Goal: Information Seeking & Learning: Understand process/instructions

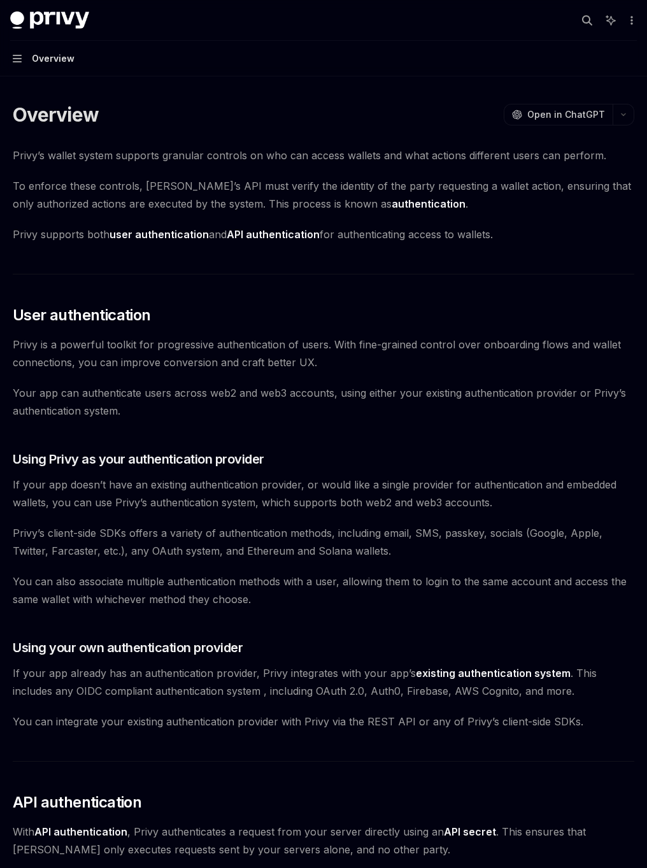
click at [14, 68] on button "Navigation Overview" at bounding box center [323, 59] width 647 height 36
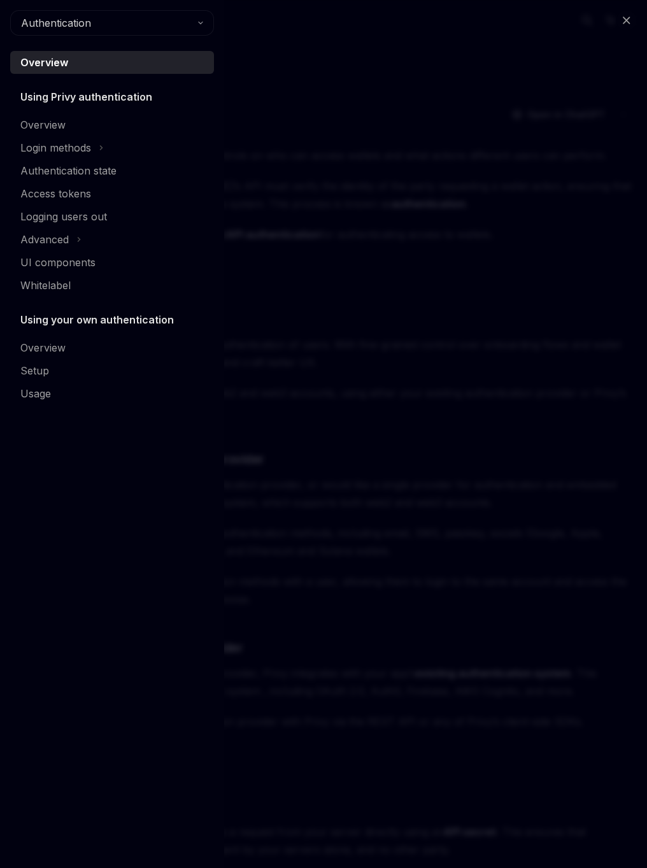
click at [611, 31] on div "Close navigation Authentication Overview Using Privy authentication Overview Lo…" at bounding box center [323, 434] width 647 height 868
type textarea "*"
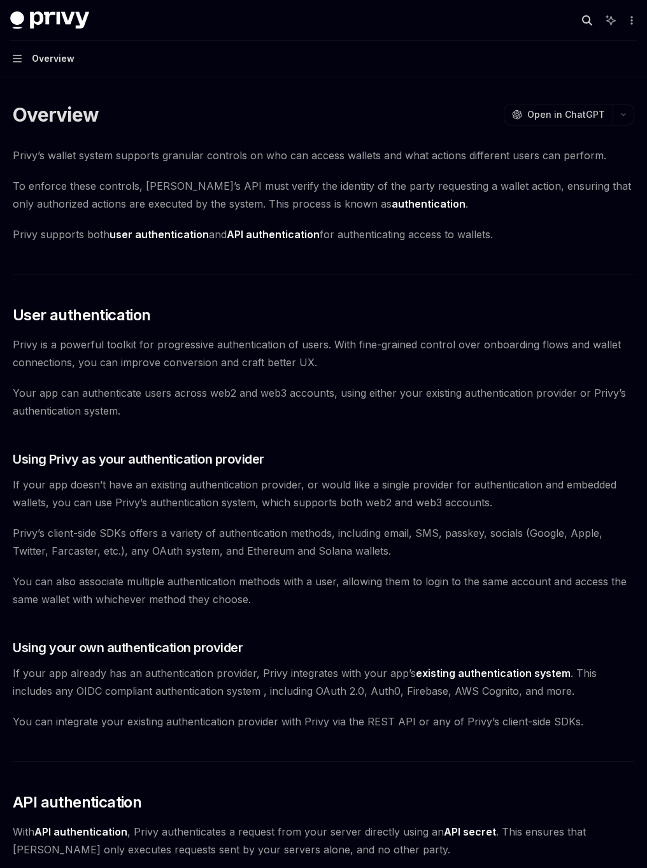
click at [592, 22] on button "Search..." at bounding box center [587, 20] width 20 height 20
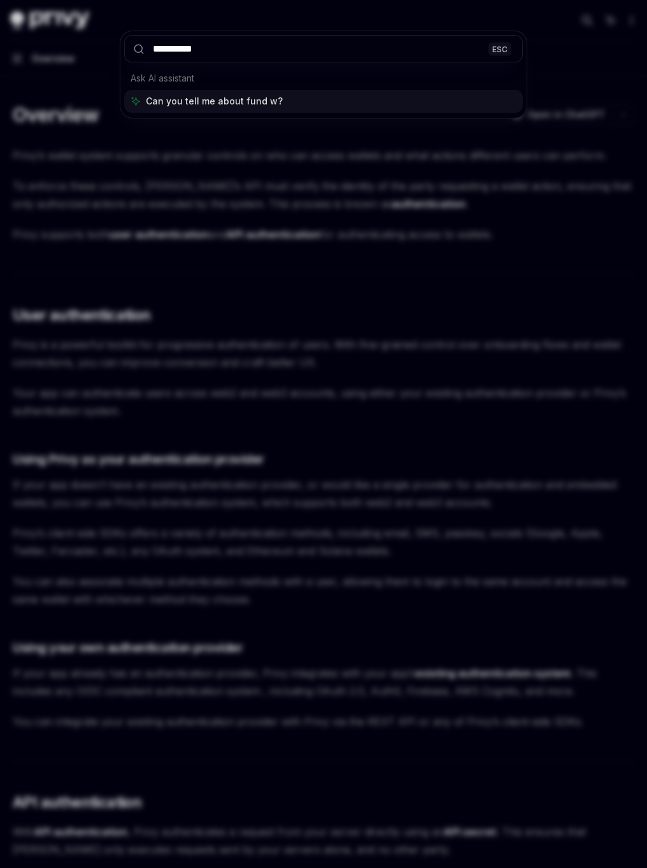
type input "**********"
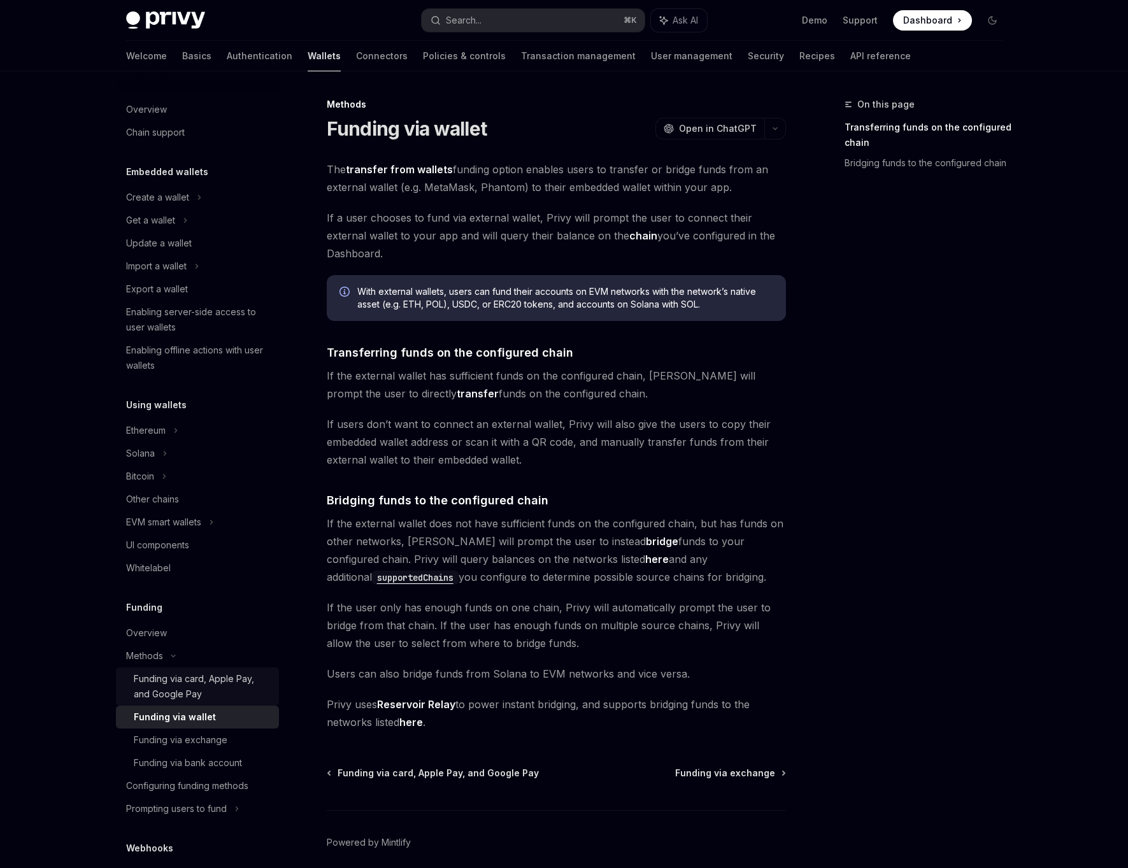
click at [181, 678] on div "Funding via card, Apple Pay, and Google Pay" at bounding box center [203, 686] width 138 height 31
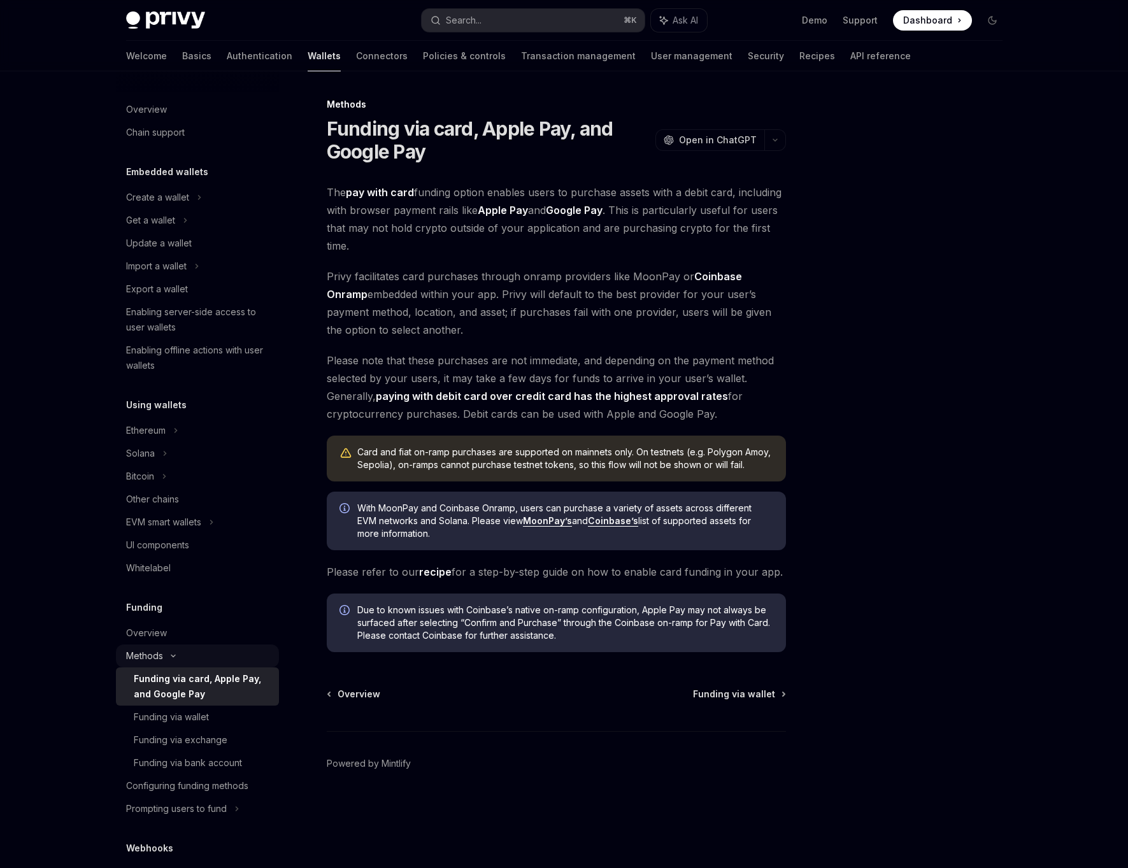
click at [185, 232] on div "Methods" at bounding box center [197, 220] width 163 height 23
click at [138, 228] on div "Methods" at bounding box center [150, 220] width 49 height 15
click at [150, 627] on div "Overview" at bounding box center [146, 633] width 41 height 15
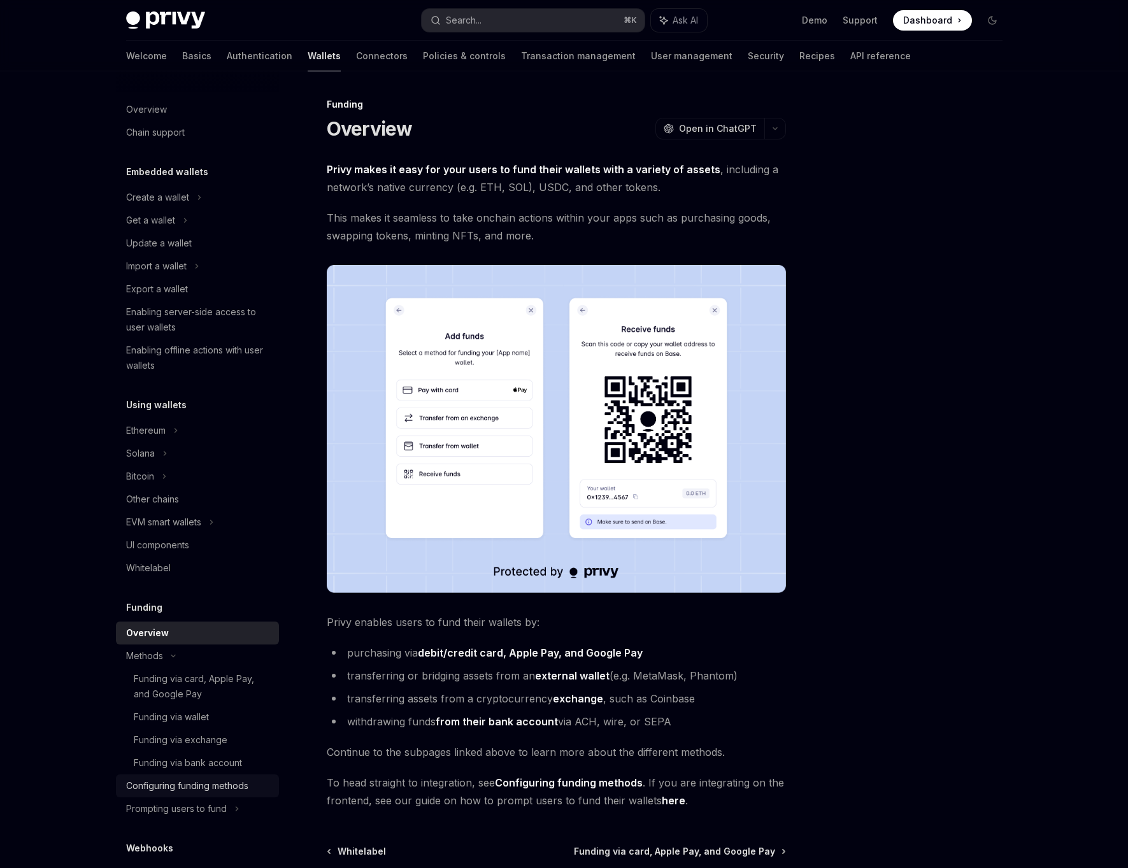
click at [213, 791] on div "Configuring funding methods" at bounding box center [187, 786] width 122 height 15
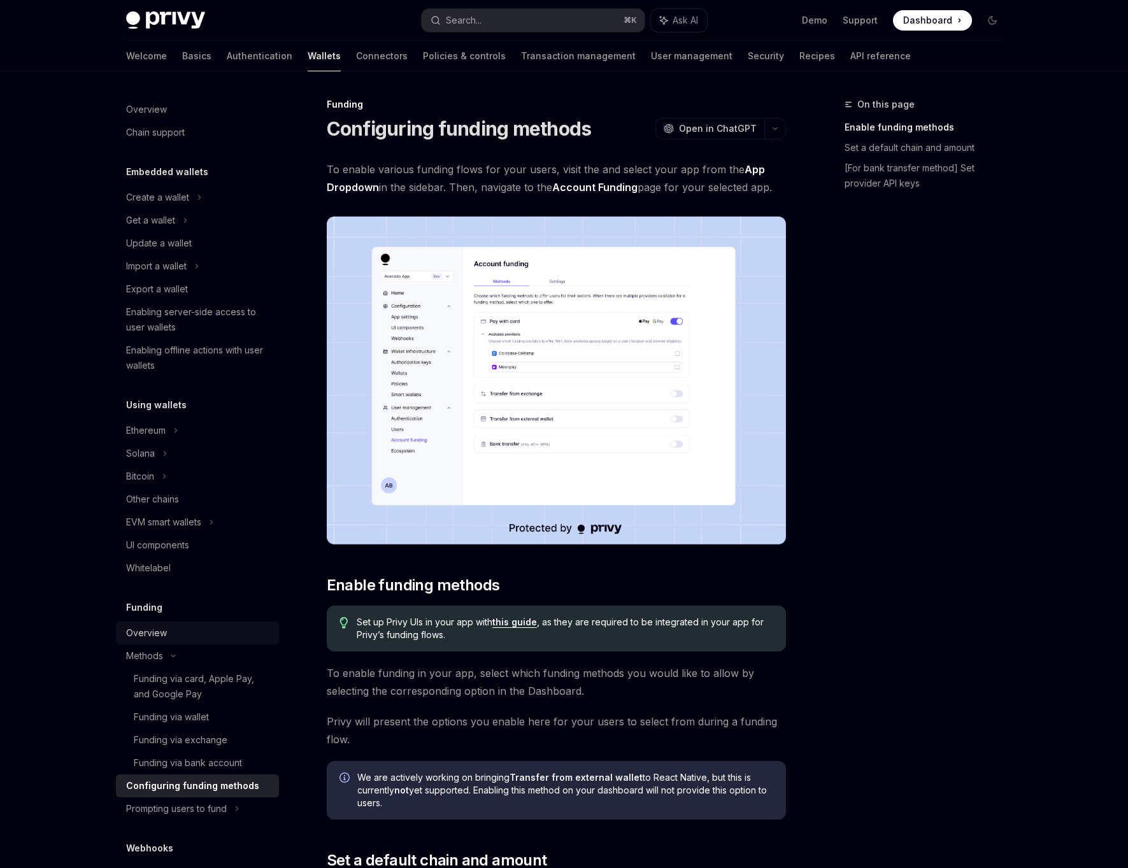
click at [199, 630] on div "Overview" at bounding box center [198, 633] width 145 height 15
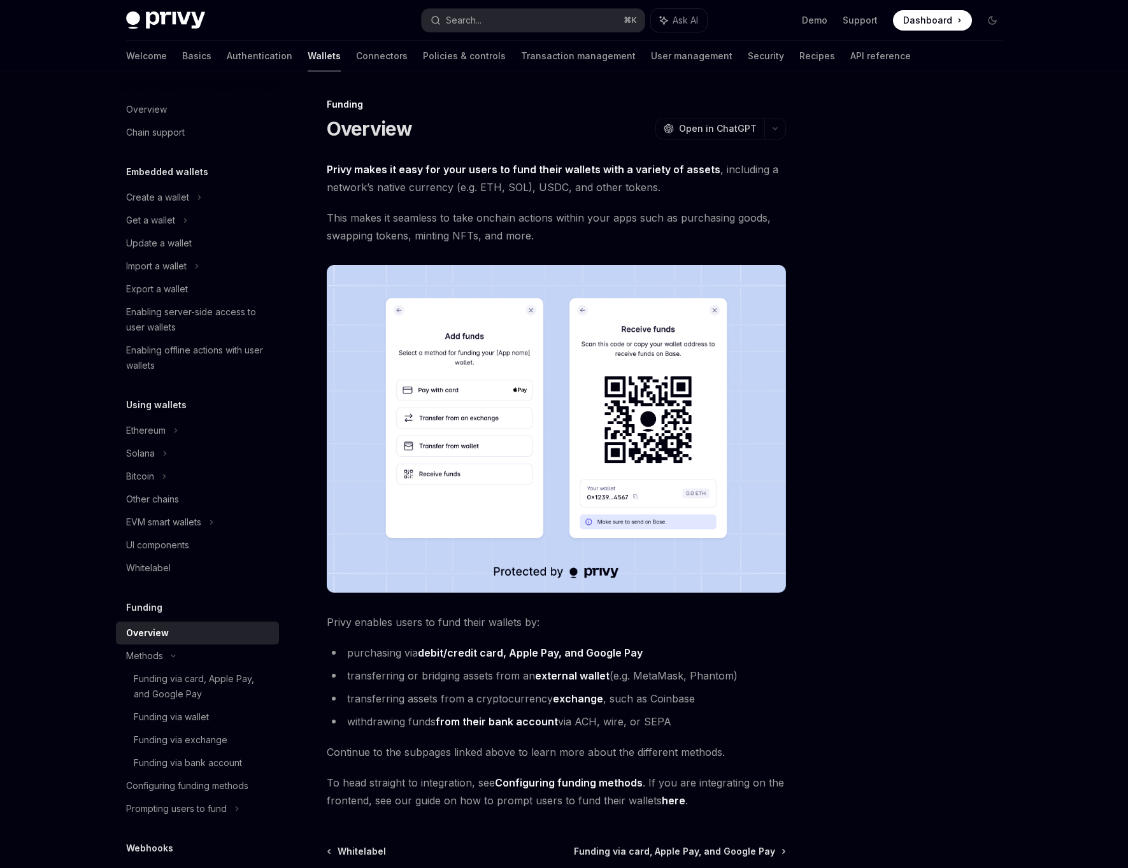
scroll to position [131, 0]
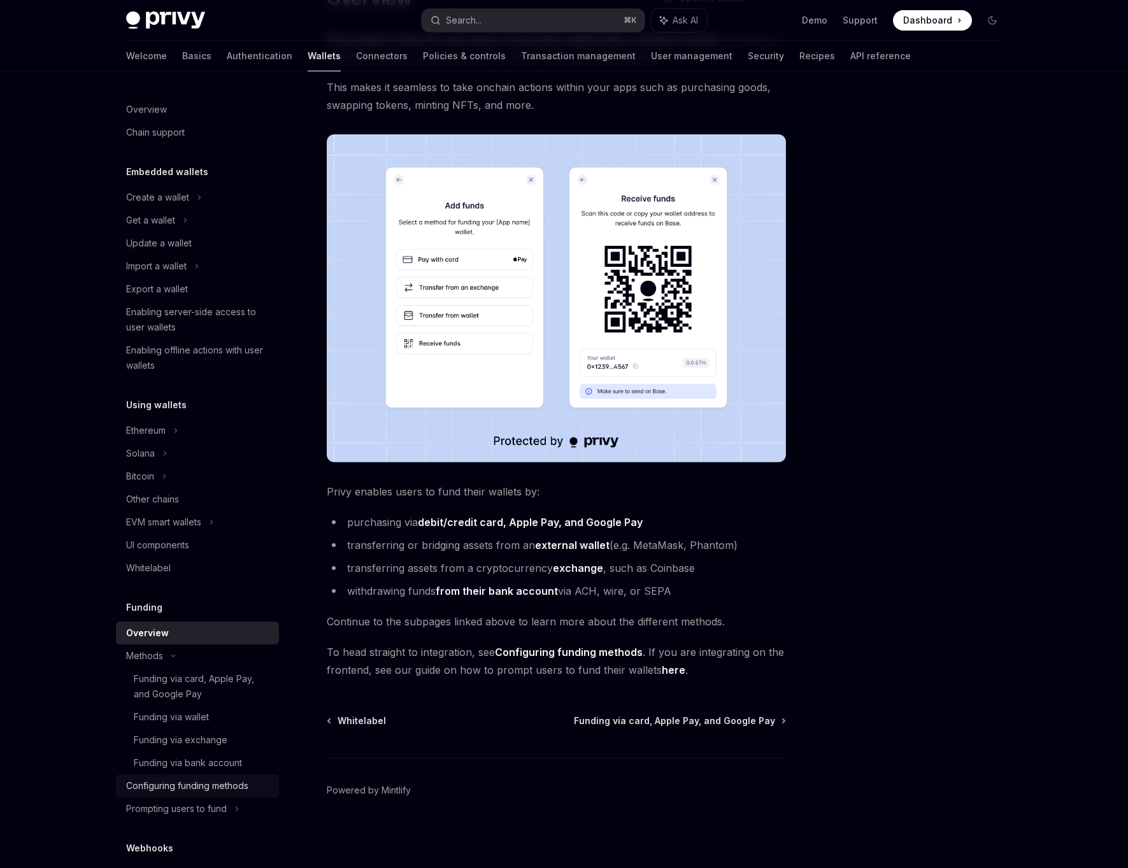
click at [201, 785] on div "Configuring funding methods" at bounding box center [187, 786] width 122 height 15
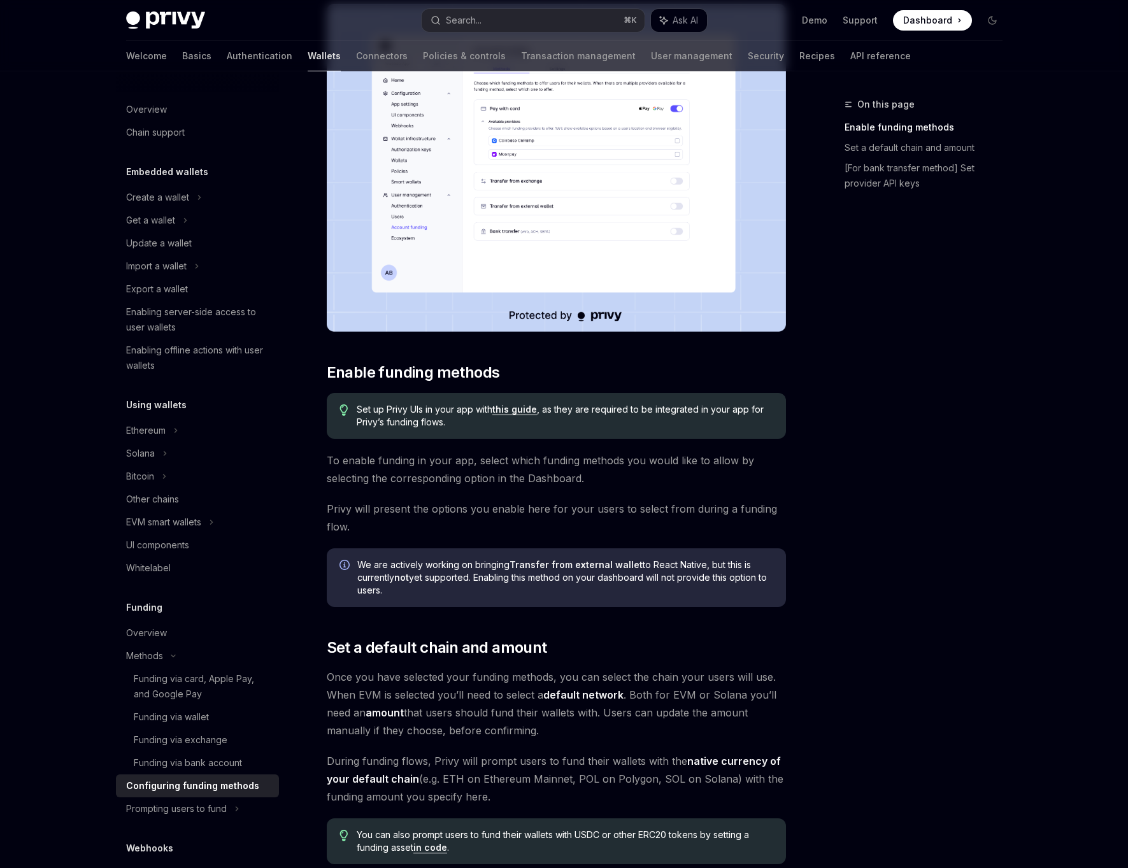
scroll to position [278, 0]
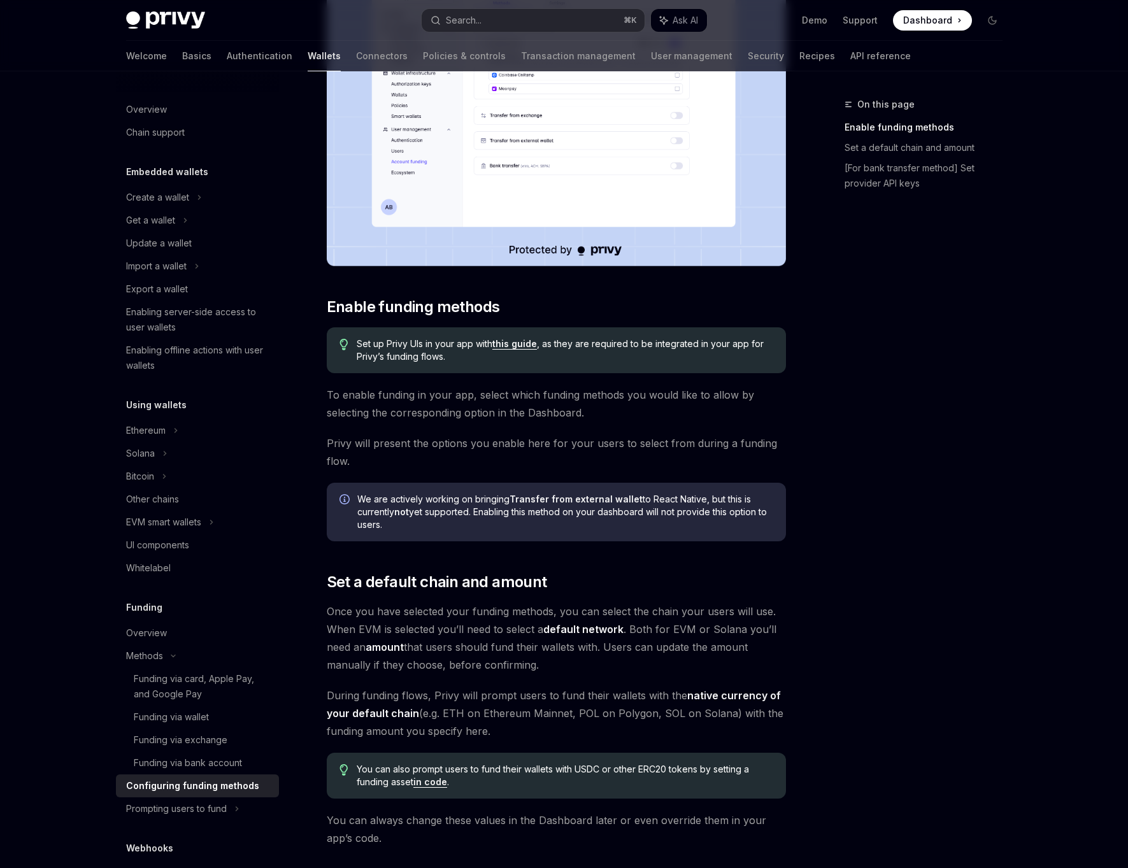
click at [647, 20] on span "Dashboard" at bounding box center [927, 20] width 49 height 13
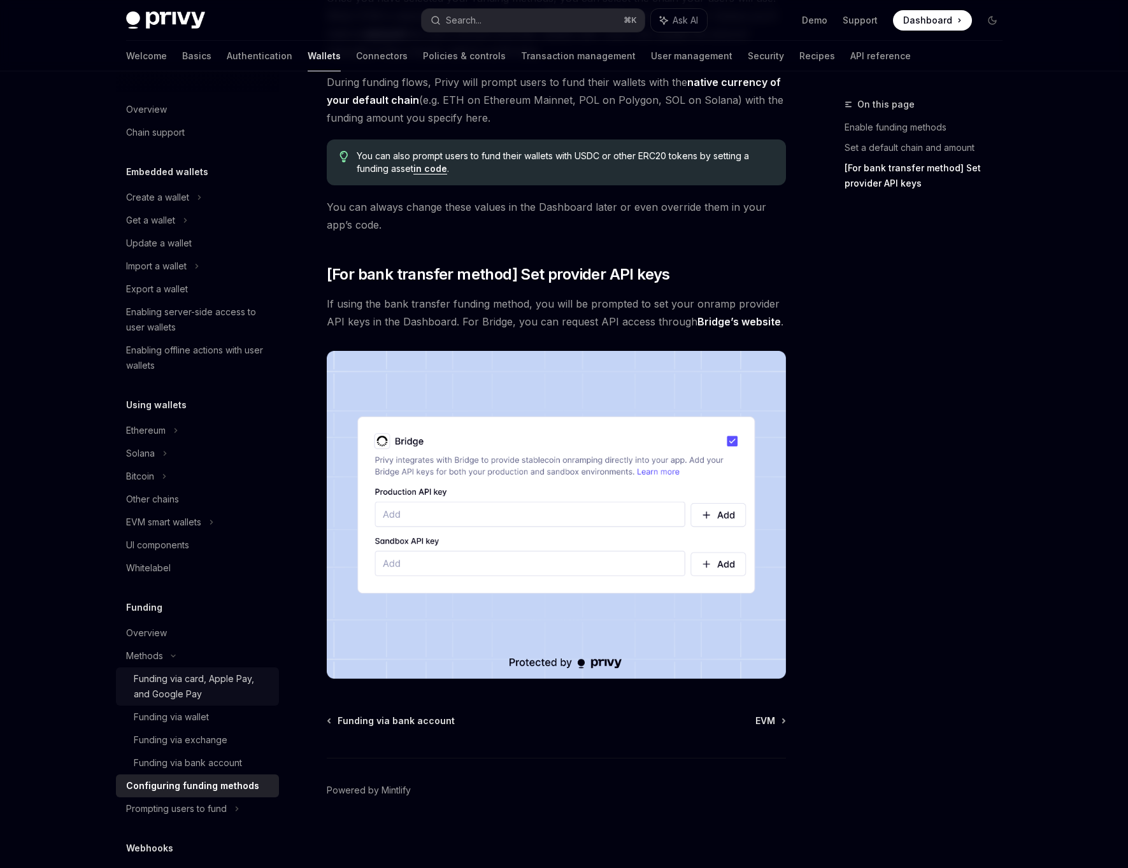
scroll to position [230, 0]
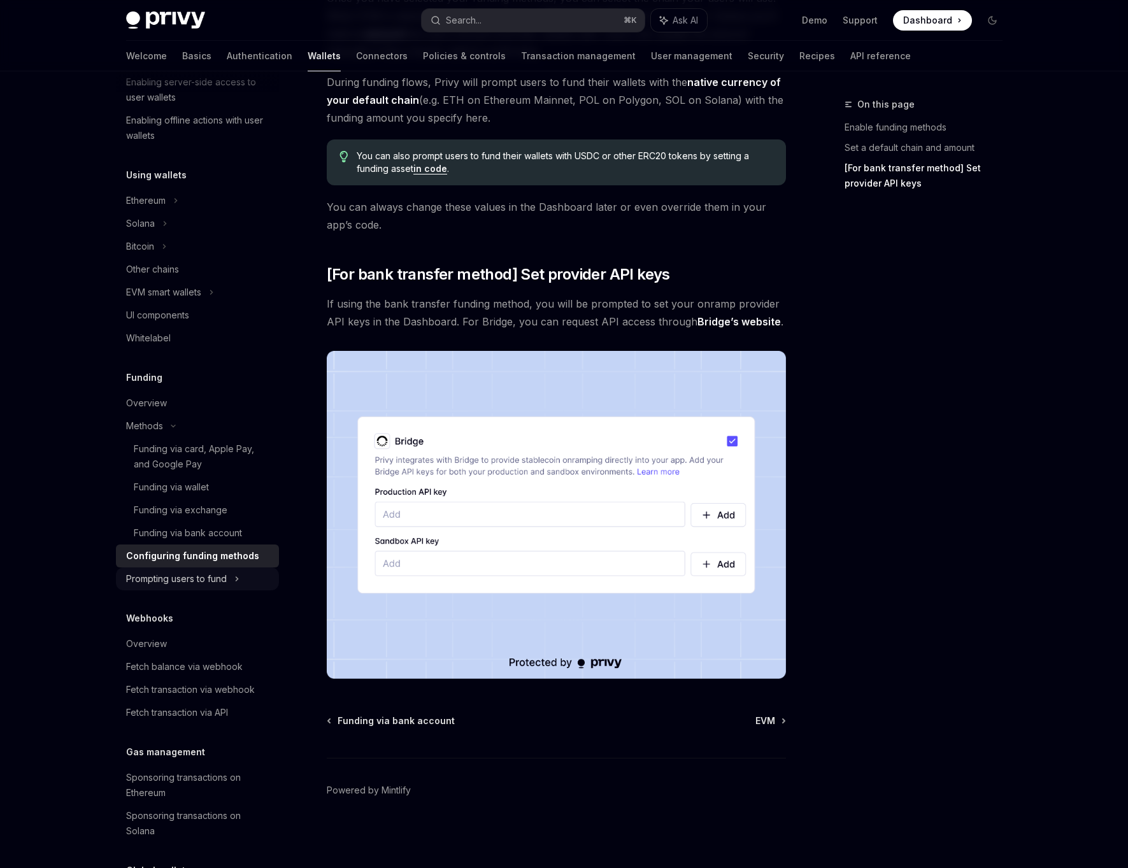
click at [231, 48] on div "Prompting users to fund" at bounding box center [197, 36] width 163 height 23
type textarea "*"
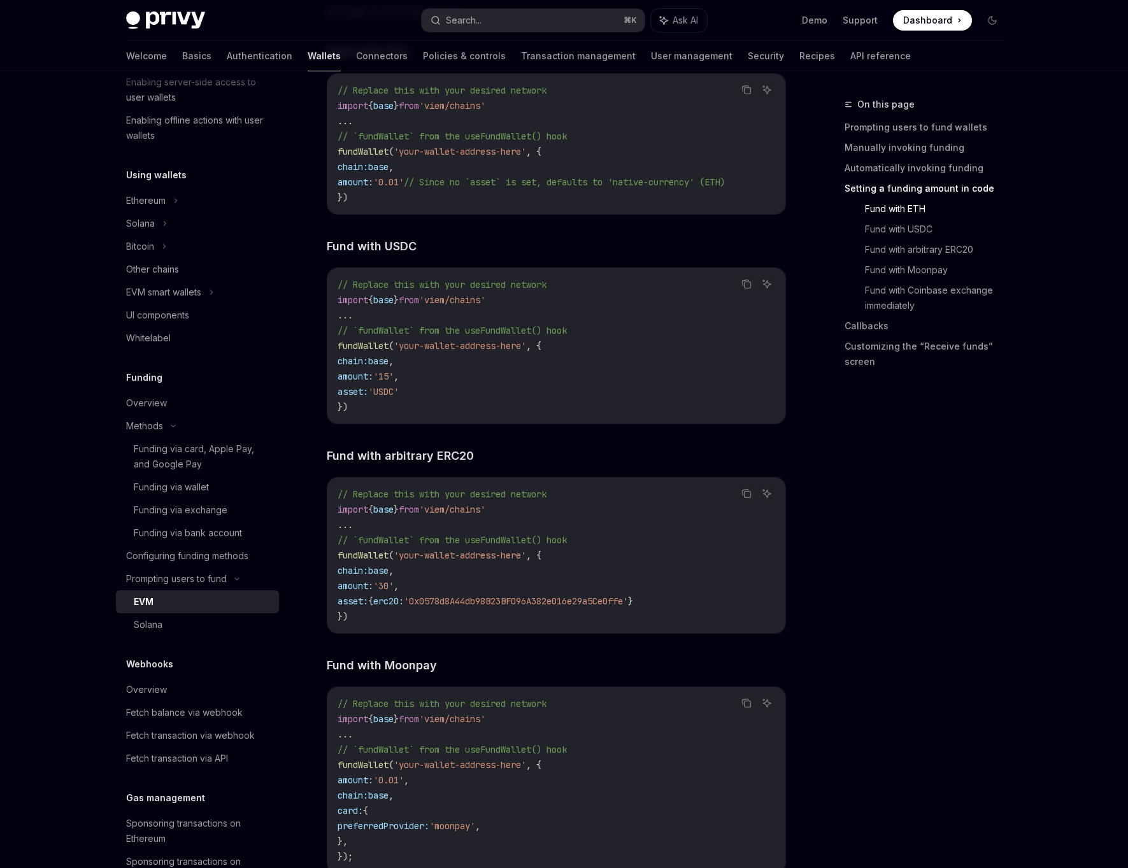
scroll to position [1992, 0]
